Goal: Check status

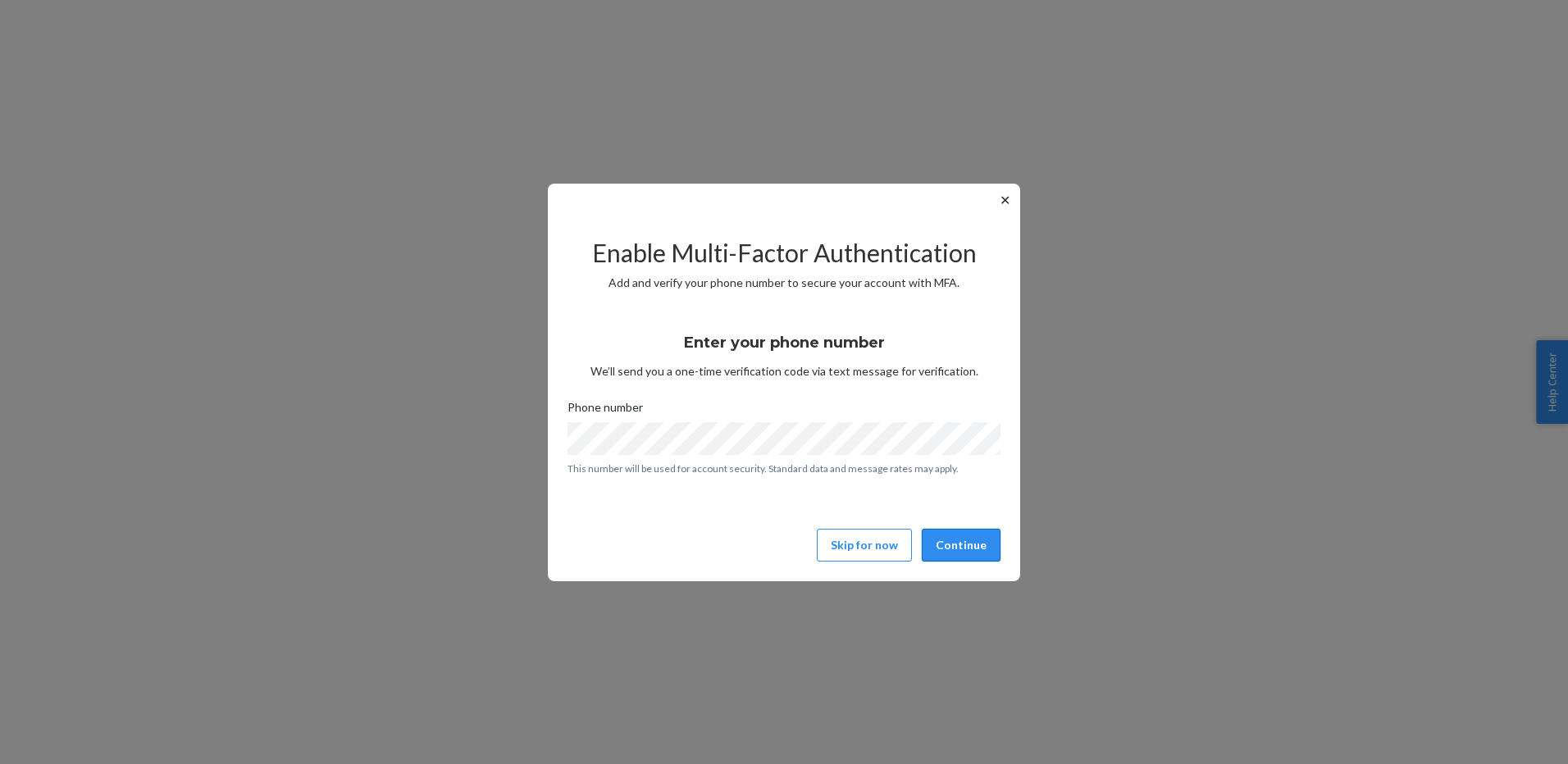
click at [945, 535] on button "Continue" at bounding box center [962, 545] width 79 height 33
click at [961, 547] on button "Continue" at bounding box center [962, 545] width 79 height 33
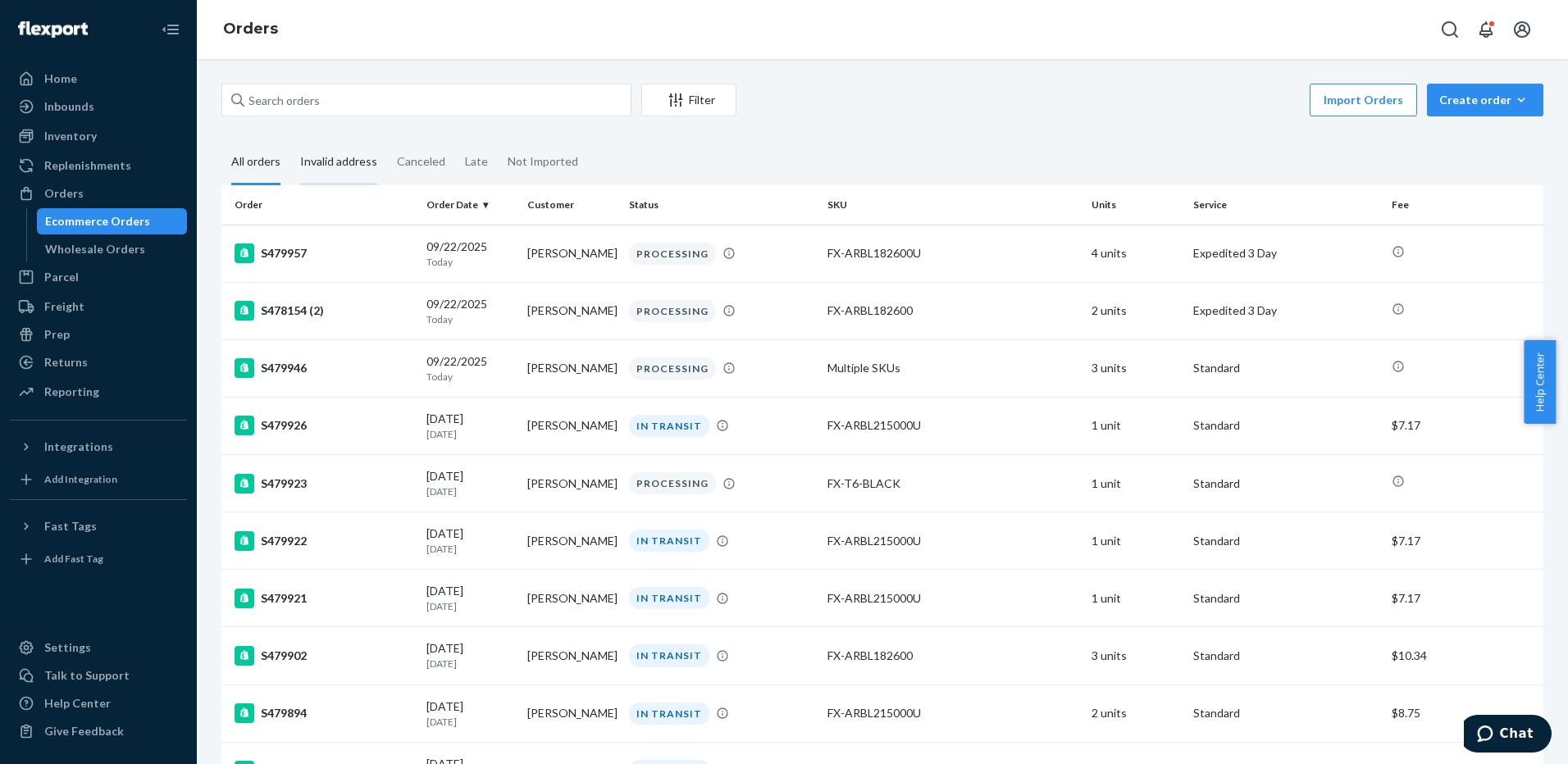
click at [341, 147] on div "Invalid address" at bounding box center [339, 163] width 77 height 45
click at [290, 140] on input "Invalid address" at bounding box center [290, 140] width 0 height 0
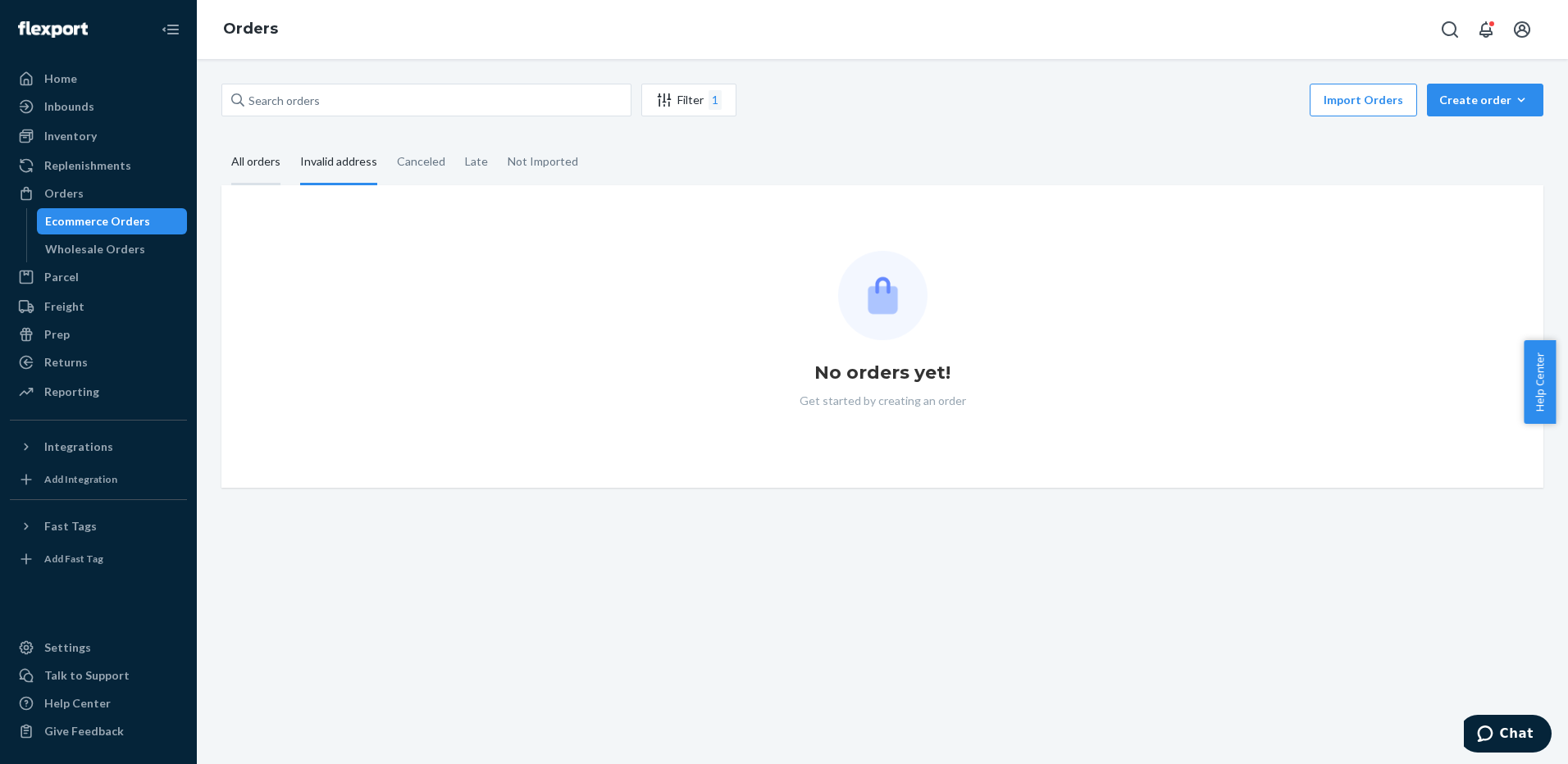
click at [259, 170] on div "All orders" at bounding box center [256, 163] width 49 height 45
click at [221, 140] on input "All orders" at bounding box center [221, 140] width 0 height 0
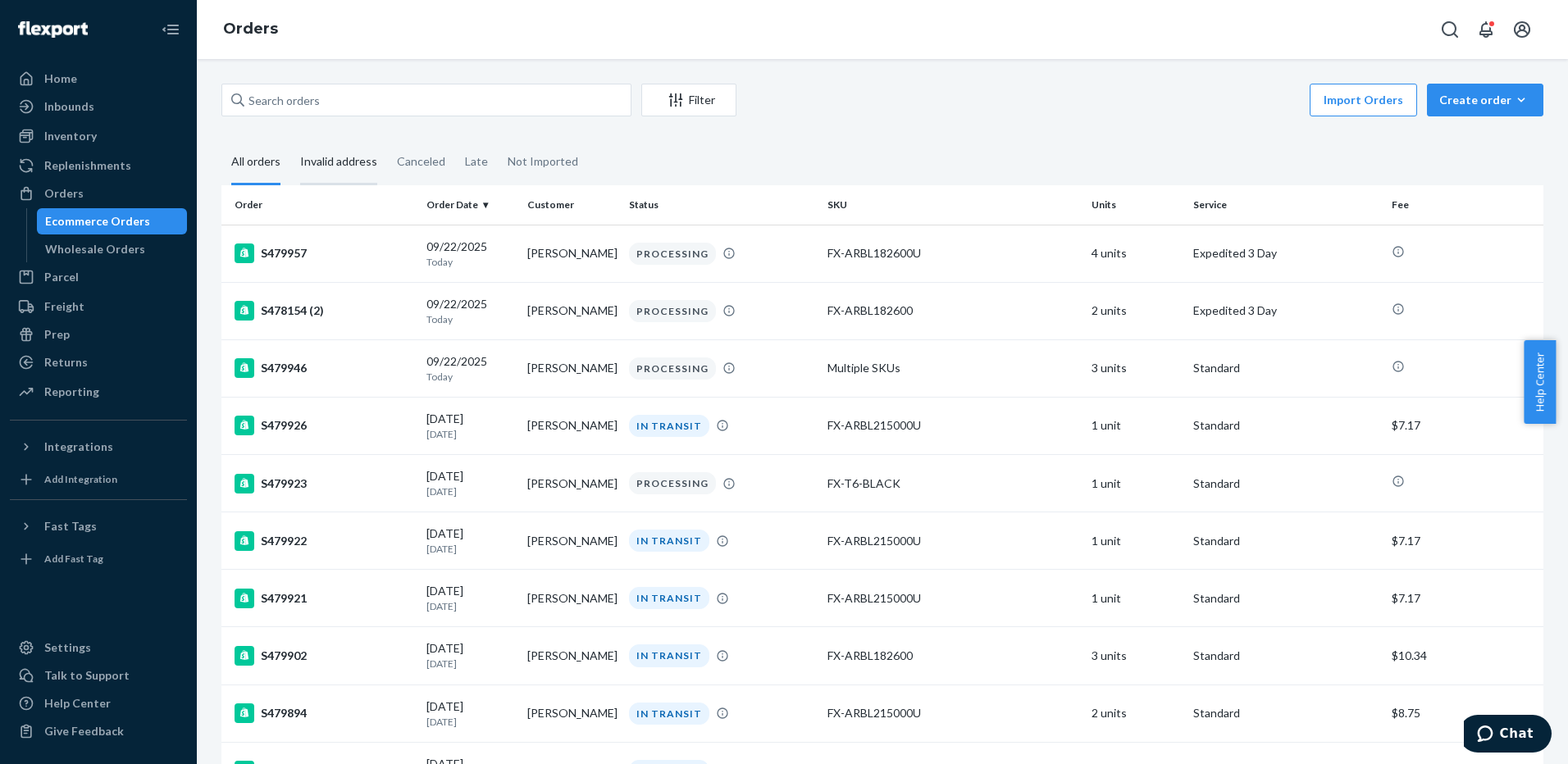
click at [347, 168] on div "Invalid address" at bounding box center [339, 163] width 77 height 45
click at [290, 140] on input "Invalid address" at bounding box center [290, 140] width 0 height 0
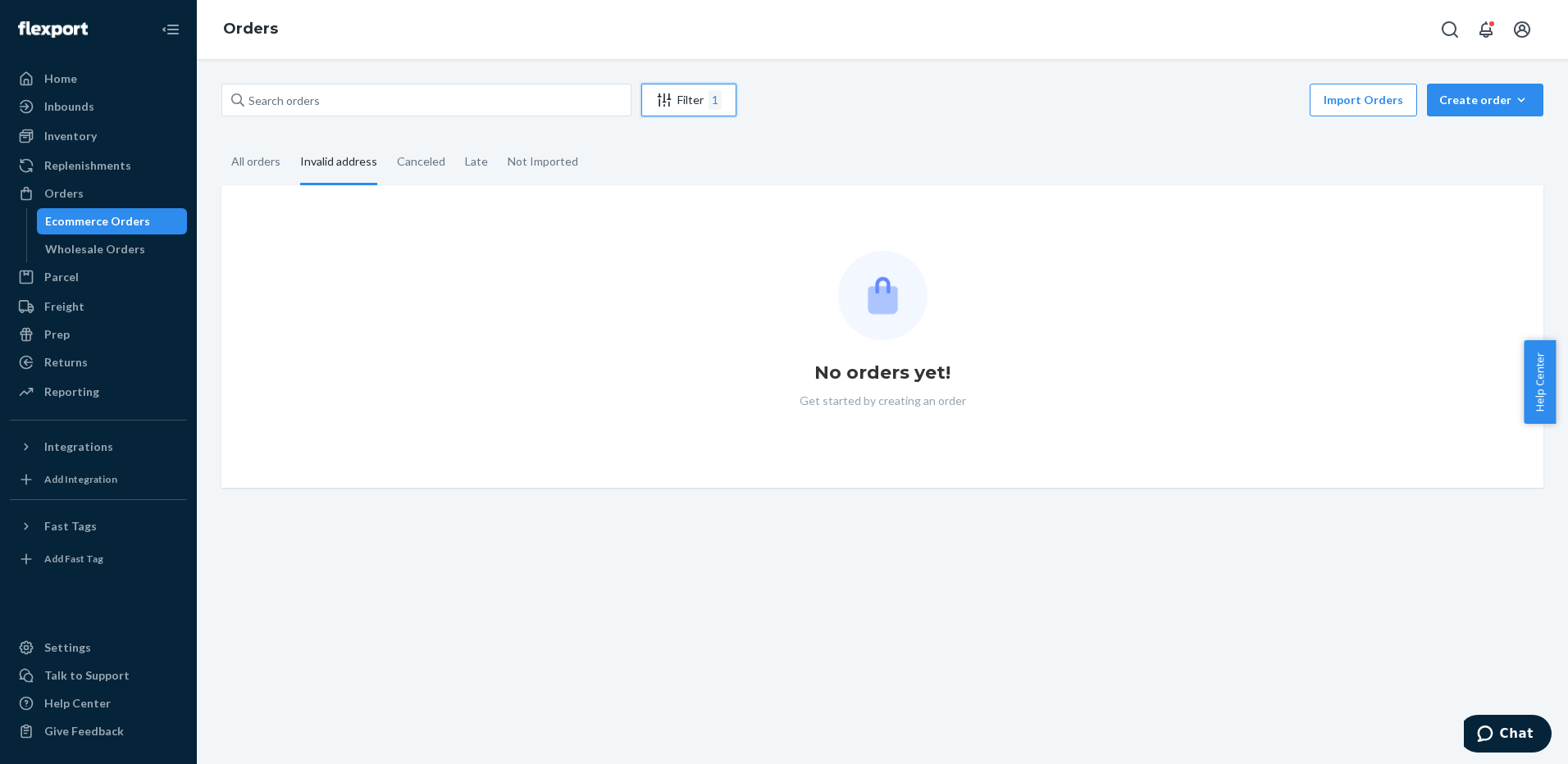
click at [669, 104] on icon "Filter" at bounding box center [664, 100] width 17 height 17
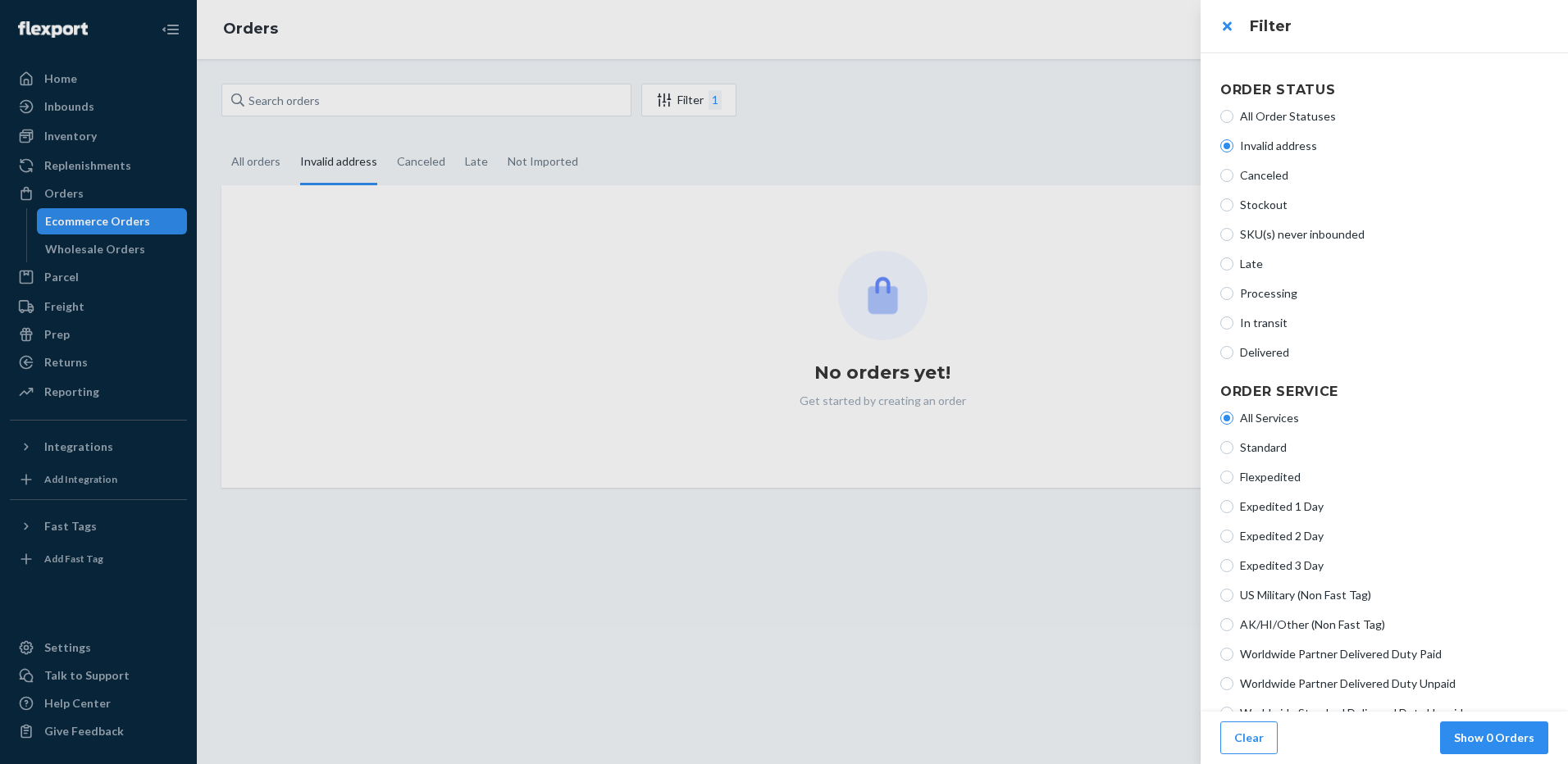
click at [1246, 293] on span "Processing" at bounding box center [1394, 293] width 308 height 17
click at [1233, 293] on input "Processing" at bounding box center [1226, 293] width 13 height 13
radio input "true"
radio input "false"
click at [1474, 742] on button "Show 4 Orders" at bounding box center [1494, 737] width 109 height 33
